Goal: Communication & Community: Answer question/provide support

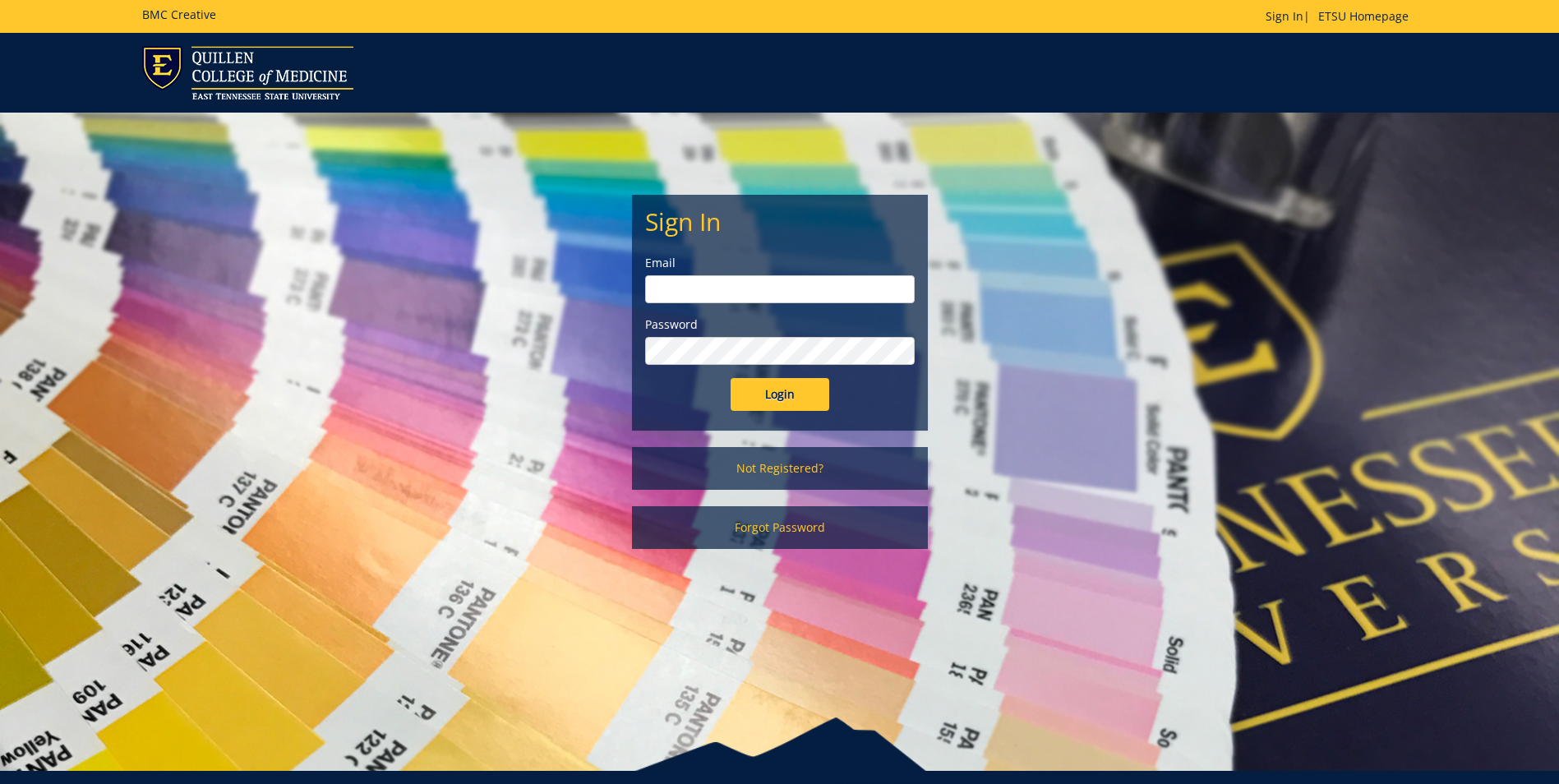
type input "[EMAIL_ADDRESS][DOMAIN_NAME]"
click at [789, 398] on input "Login" at bounding box center [779, 394] width 98 height 32
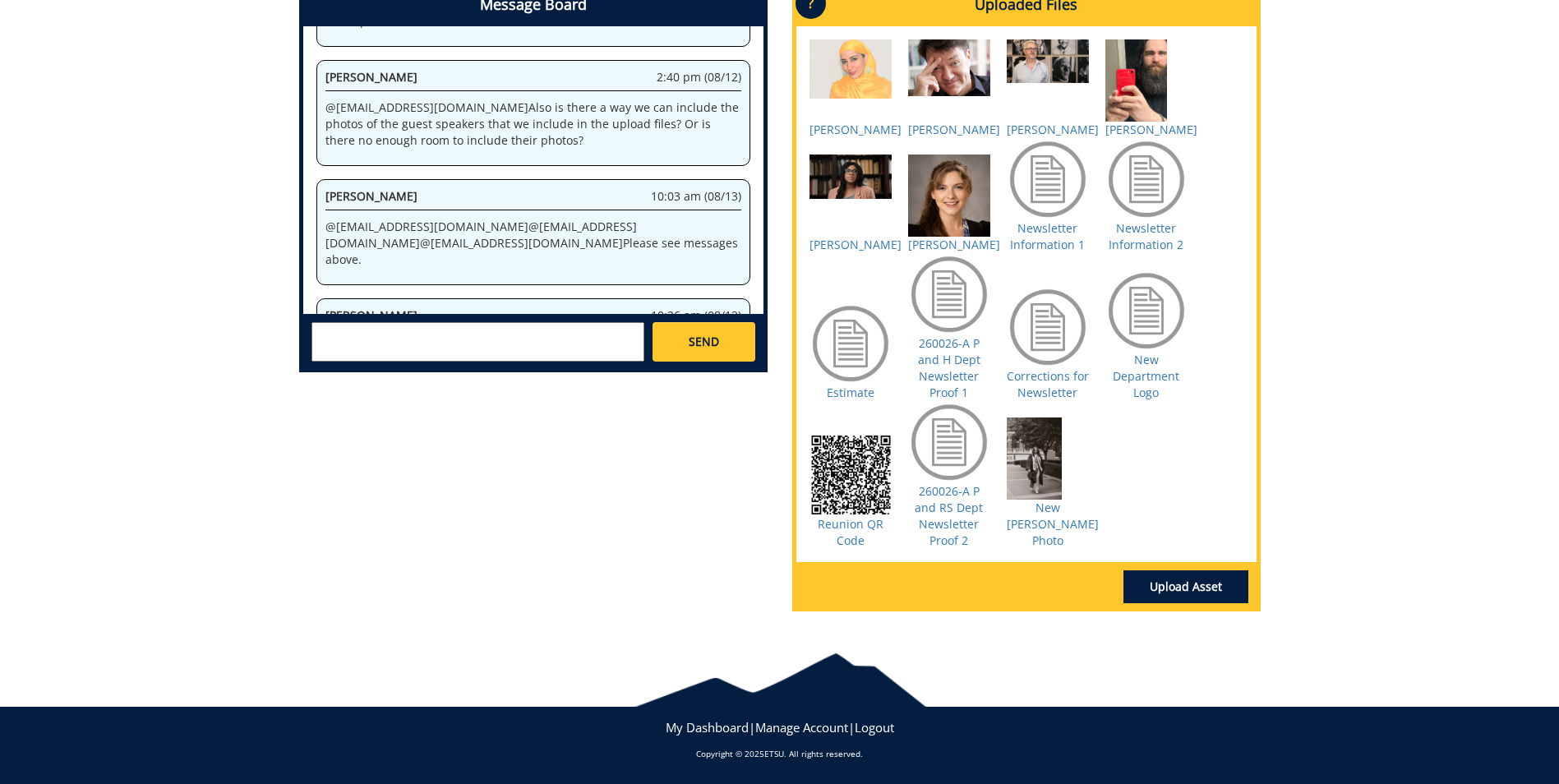
scroll to position [629, 0]
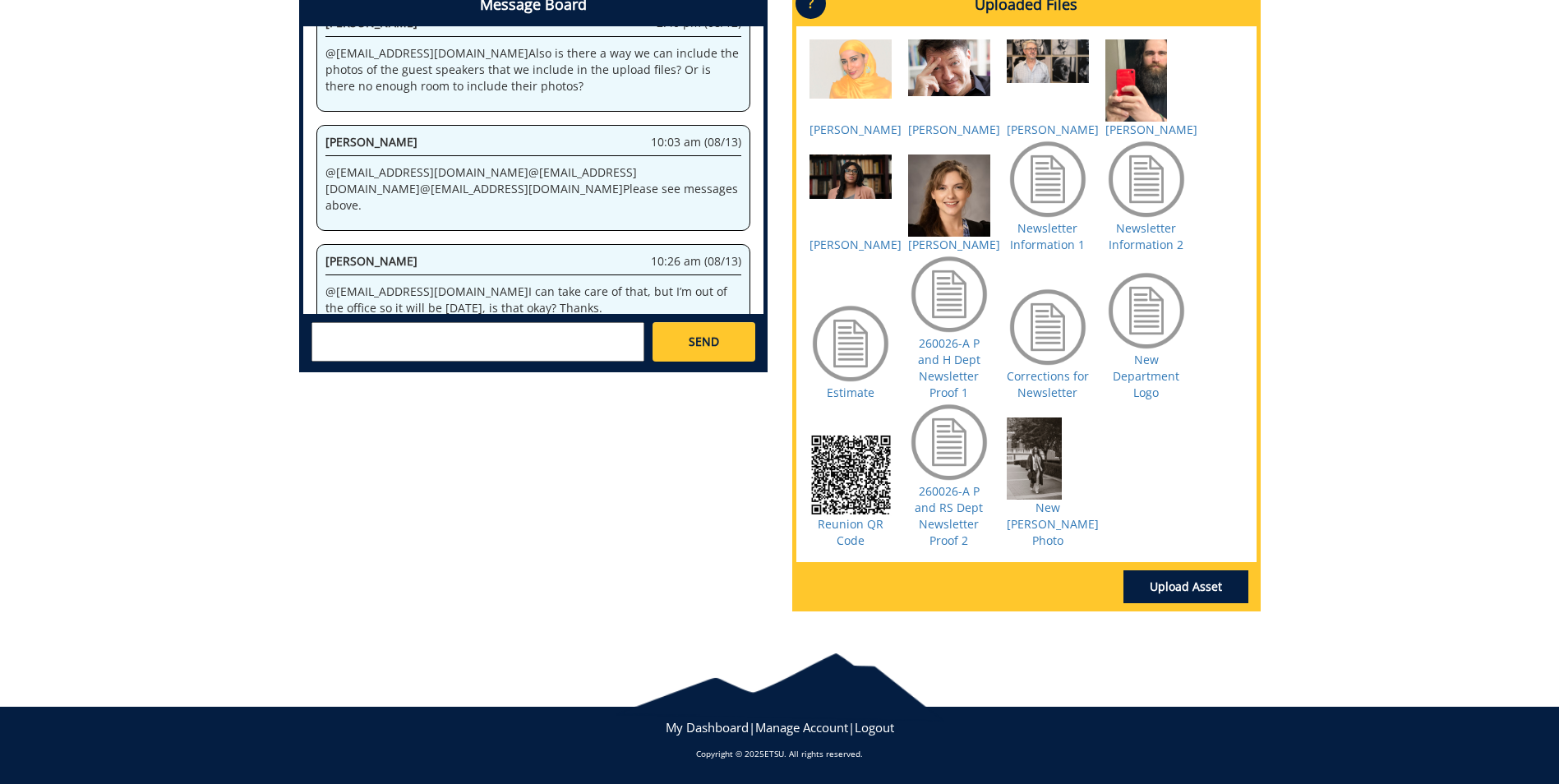
click at [540, 326] on textarea at bounding box center [477, 342] width 333 height 40
click at [410, 348] on link "[PERSON_NAME] [EMAIL_ADDRESS][DOMAIN_NAME]" at bounding box center [463, 355] width 275 height 24
type textarea "@[EMAIL_ADDRESS][DOMAIN_NAME] Yes, that is fine. Thank you!"
click at [721, 322] on link "SEND" at bounding box center [703, 342] width 102 height 40
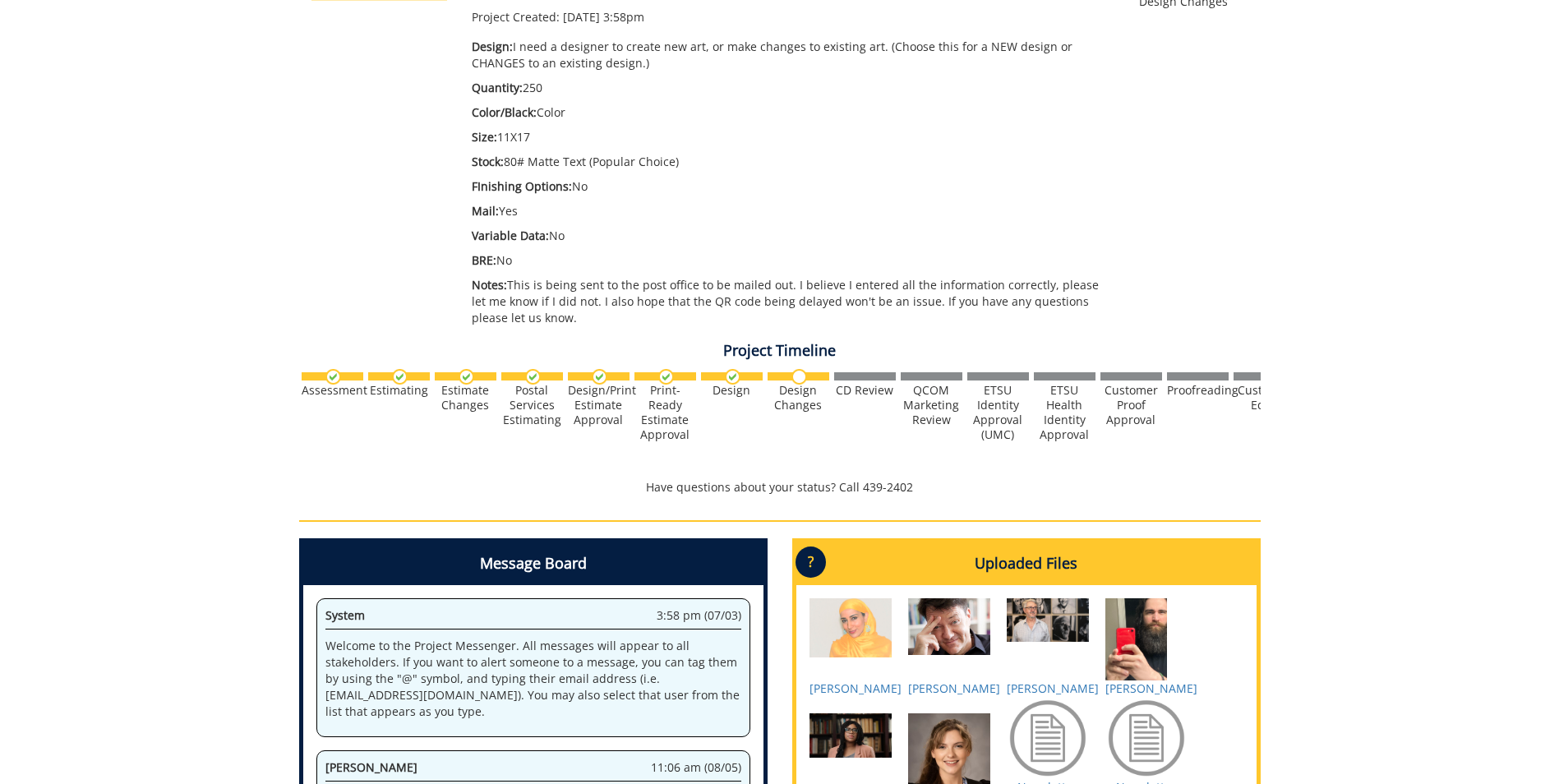
scroll to position [0, 0]
